Goal: Information Seeking & Learning: Learn about a topic

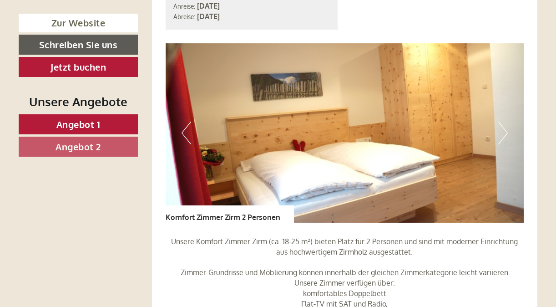
scroll to position [1410, 0]
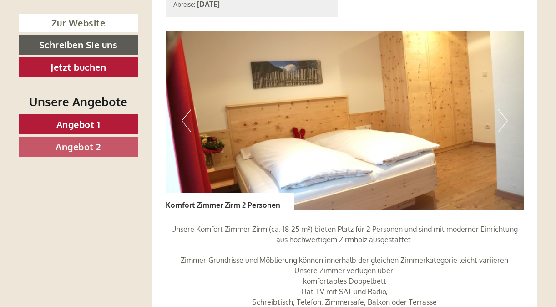
click at [503, 109] on button "Next" at bounding box center [503, 120] width 10 height 23
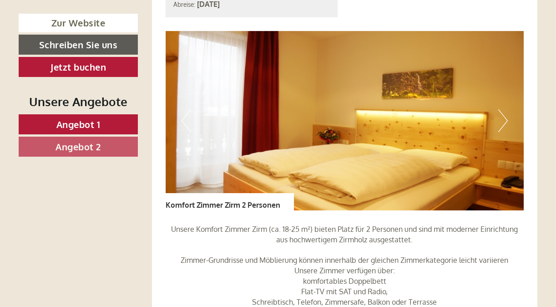
click at [503, 109] on button "Next" at bounding box center [503, 120] width 10 height 23
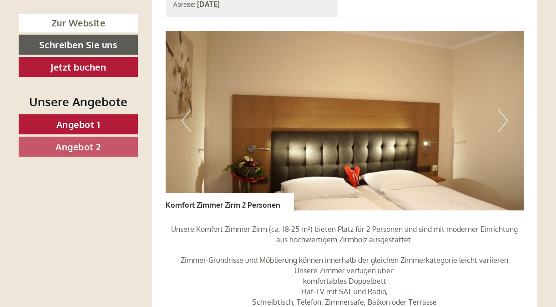
click at [503, 109] on button "Next" at bounding box center [503, 120] width 10 height 23
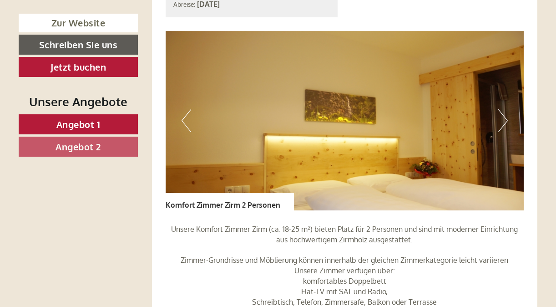
click at [503, 109] on button "Next" at bounding box center [503, 120] width 10 height 23
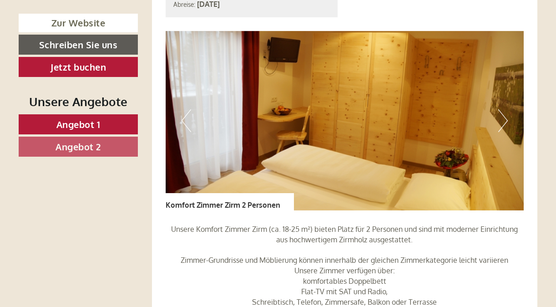
click at [503, 109] on button "Next" at bounding box center [503, 120] width 10 height 23
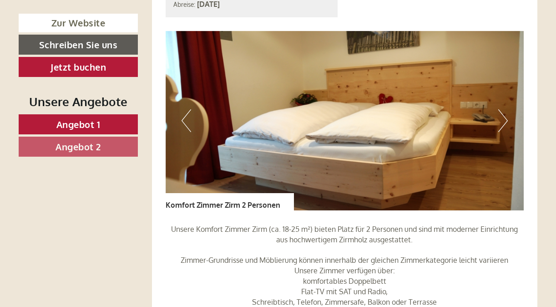
click at [503, 109] on button "Next" at bounding box center [503, 120] width 10 height 23
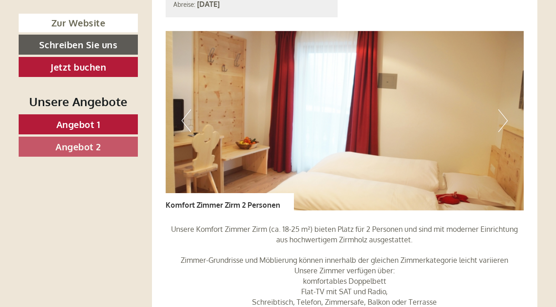
click at [503, 109] on button "Next" at bounding box center [503, 120] width 10 height 23
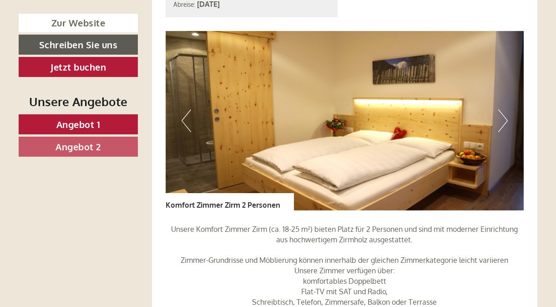
click at [503, 109] on button "Next" at bounding box center [503, 120] width 10 height 23
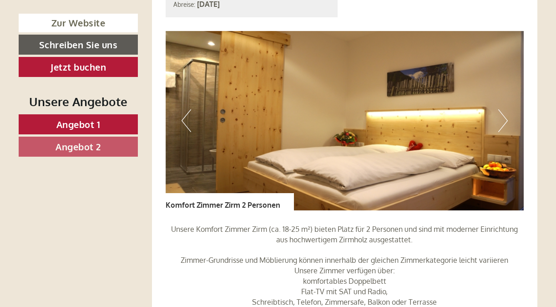
click at [503, 109] on button "Next" at bounding box center [503, 120] width 10 height 23
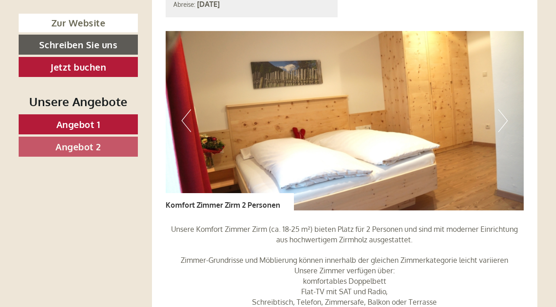
click at [503, 109] on button "Next" at bounding box center [503, 120] width 10 height 23
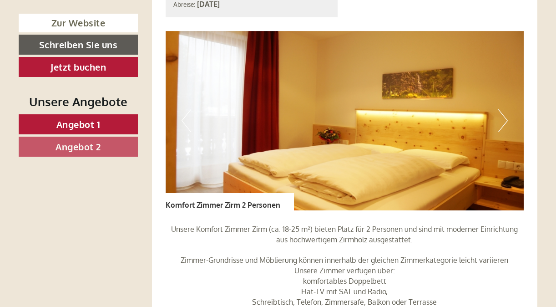
click at [503, 109] on button "Next" at bounding box center [503, 120] width 10 height 23
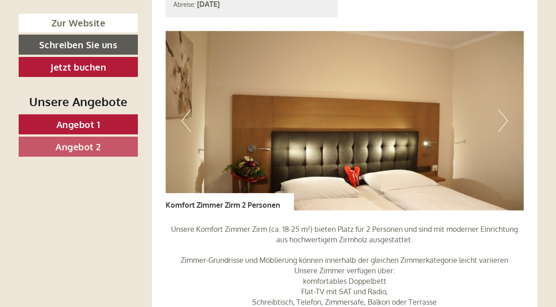
click at [503, 109] on button "Next" at bounding box center [503, 120] width 10 height 23
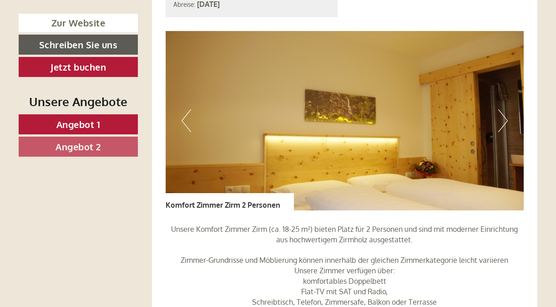
click at [503, 109] on button "Next" at bounding box center [503, 120] width 10 height 23
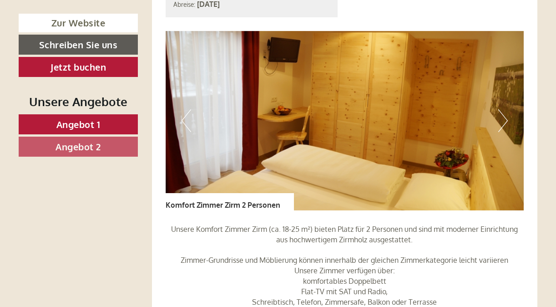
click at [503, 109] on button "Next" at bounding box center [503, 120] width 10 height 23
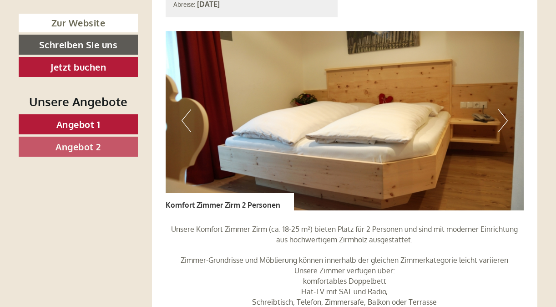
click at [503, 109] on button "Next" at bounding box center [503, 120] width 10 height 23
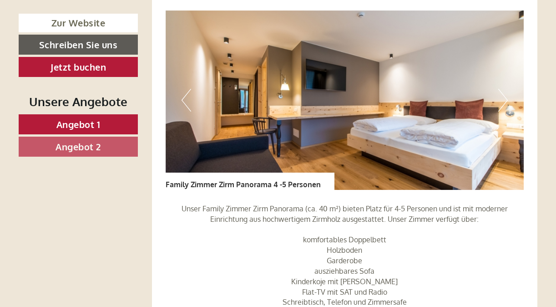
scroll to position [637, 0]
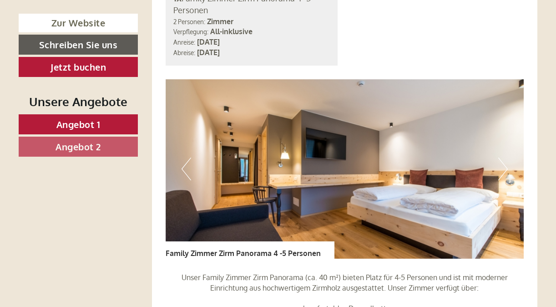
click at [505, 157] on button "Next" at bounding box center [503, 168] width 10 height 23
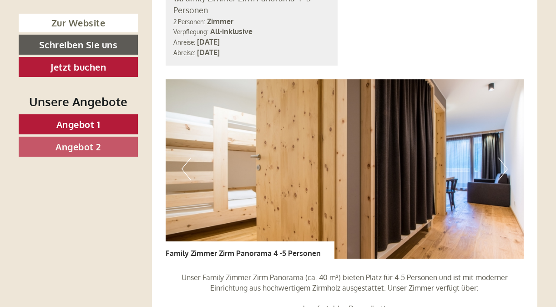
click at [505, 157] on button "Next" at bounding box center [503, 168] width 10 height 23
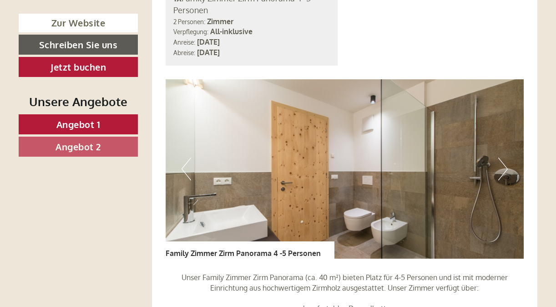
click at [505, 157] on button "Next" at bounding box center [503, 168] width 10 height 23
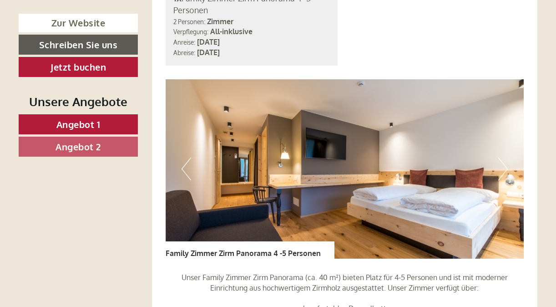
click at [505, 157] on button "Next" at bounding box center [503, 168] width 10 height 23
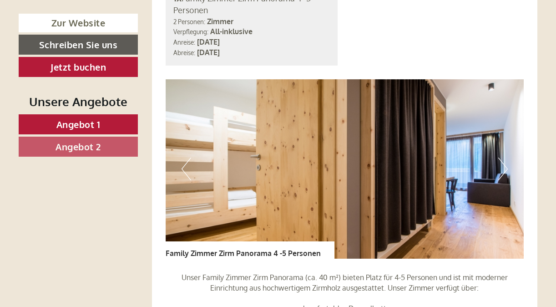
click at [505, 157] on button "Next" at bounding box center [503, 168] width 10 height 23
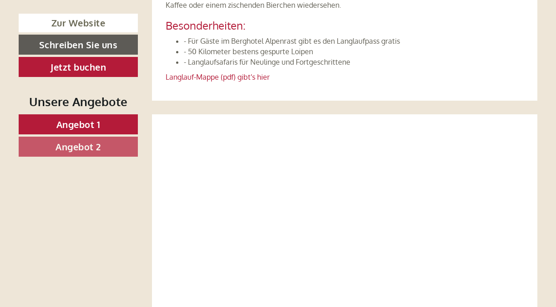
scroll to position [3229, 0]
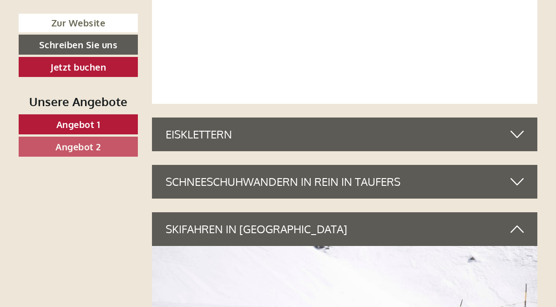
click at [450, 165] on div "SCHNEESCHUHWANDERN IN REIN IN TAUFERS" at bounding box center [345, 182] width 386 height 34
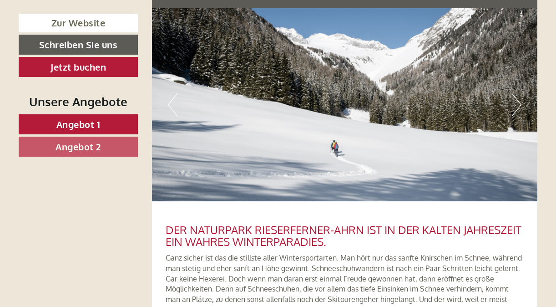
scroll to position [3366, 0]
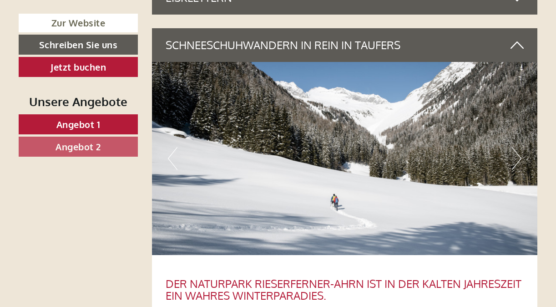
click at [514, 147] on button "Next" at bounding box center [517, 158] width 10 height 23
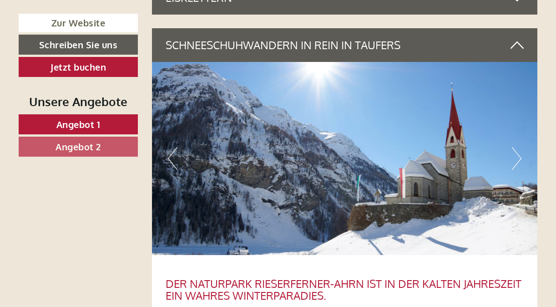
click at [514, 147] on button "Next" at bounding box center [517, 158] width 10 height 23
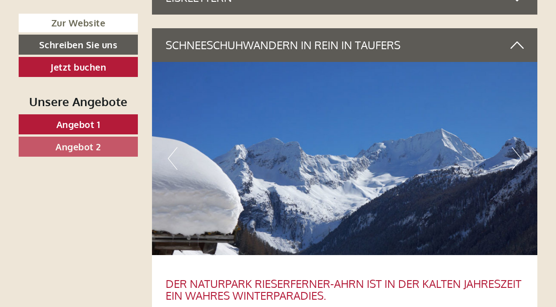
click at [514, 147] on button "Next" at bounding box center [517, 158] width 10 height 23
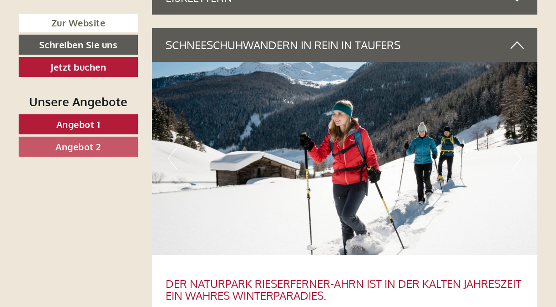
click at [514, 147] on button "Next" at bounding box center [517, 158] width 10 height 23
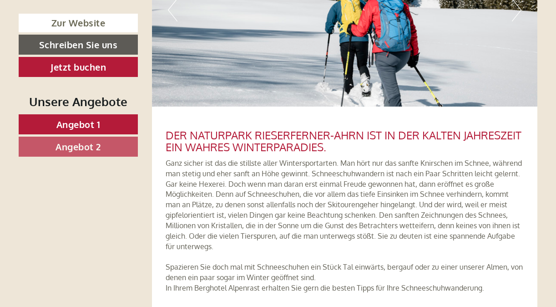
scroll to position [3547, 0]
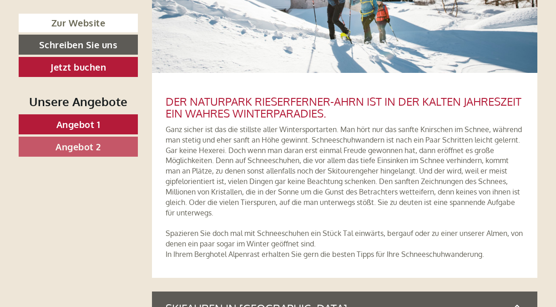
drag, startPoint x: 166, startPoint y: 67, endPoint x: 580, endPoint y: 234, distance: 446.5
drag, startPoint x: 580, startPoint y: 234, endPoint x: 410, endPoint y: 135, distance: 196.5
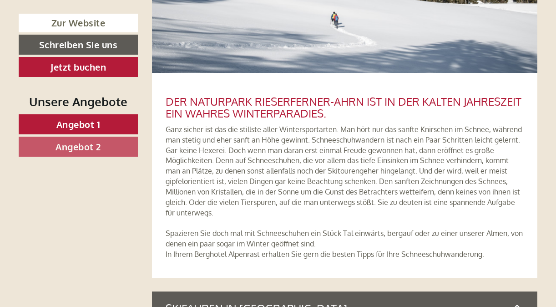
copy div "LOR IPSUMDOLO SITAMETCONSE-ADIP ELI SE DOE TEMPOR INCIDIDUNT UTL ETDOLO MAGNAAL…"
click at [360, 181] on p "Ganz sicher ist das die stillste aller Wintersportarten. Man hört nur das sanft…" at bounding box center [345, 191] width 358 height 135
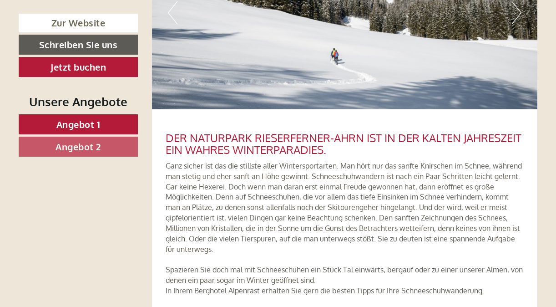
scroll to position [3456, 0]
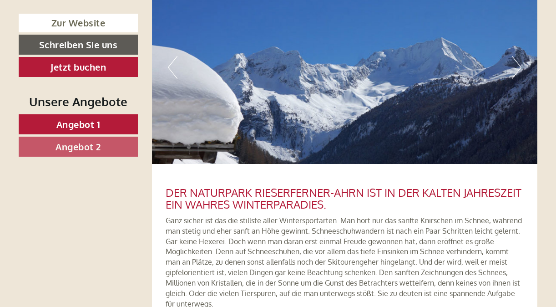
click at [332, 71] on img at bounding box center [345, 67] width 386 height 193
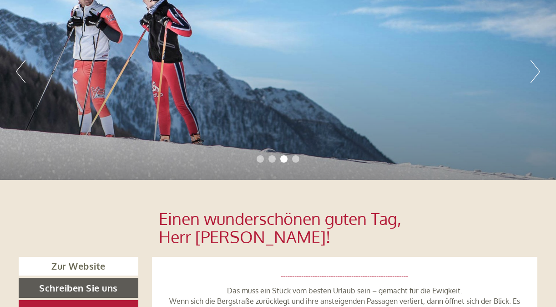
scroll to position [0, 0]
